Goal: Check status

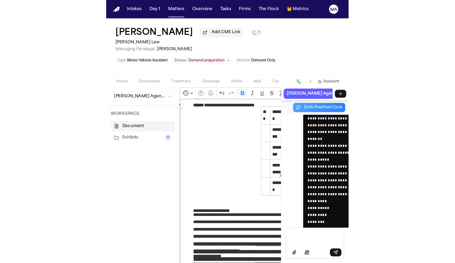
scroll to position [8444, 0]
